Goal: Transaction & Acquisition: Purchase product/service

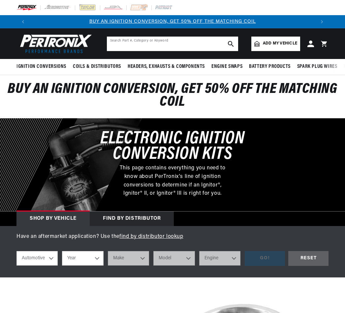
click at [209, 44] on input "text" at bounding box center [172, 44] width 131 height 14
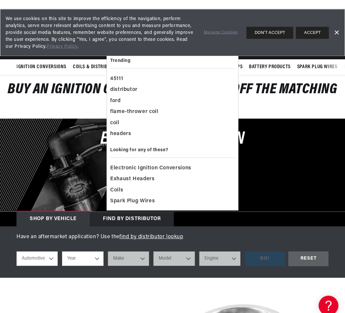
scroll to position [9, 0]
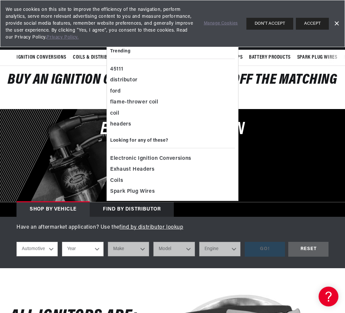
click at [280, 149] on div "Electronic Ignition Conversion Kits This page contains everything you need to k…" at bounding box center [172, 155] width 312 height 67
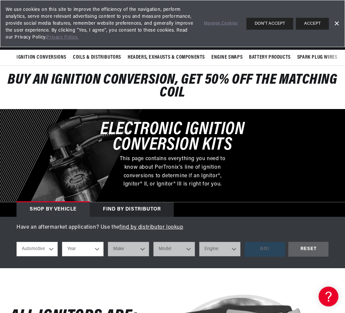
scroll to position [0, 285]
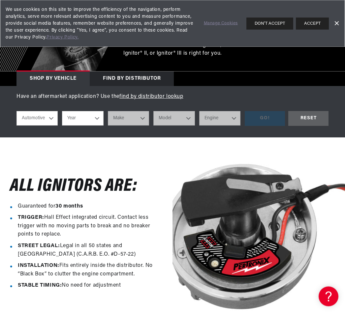
click at [52, 120] on select "Automotive Agricultural Industrial Marine Motorcycle" at bounding box center [36, 118] width 41 height 14
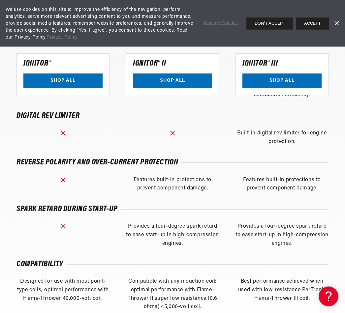
scroll to position [0, 0]
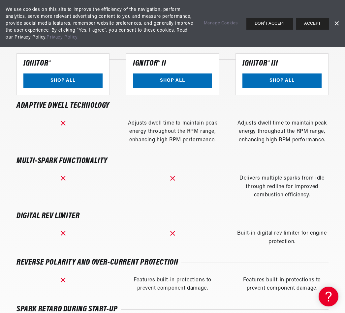
click at [297, 82] on link "SHOP ALL" at bounding box center [281, 80] width 79 height 15
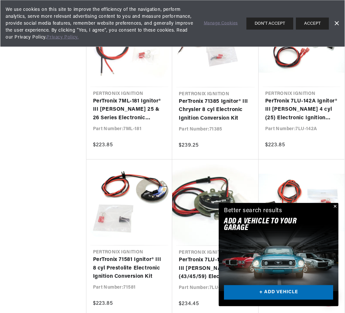
scroll to position [515, 0]
click at [332, 211] on button "Close" at bounding box center [334, 207] width 8 height 8
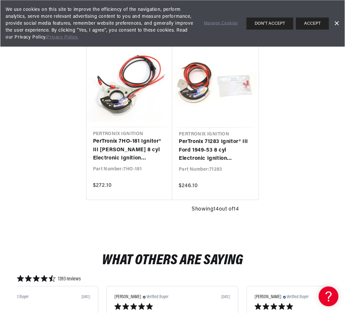
scroll to position [792, 0]
